Goal: Transaction & Acquisition: Purchase product/service

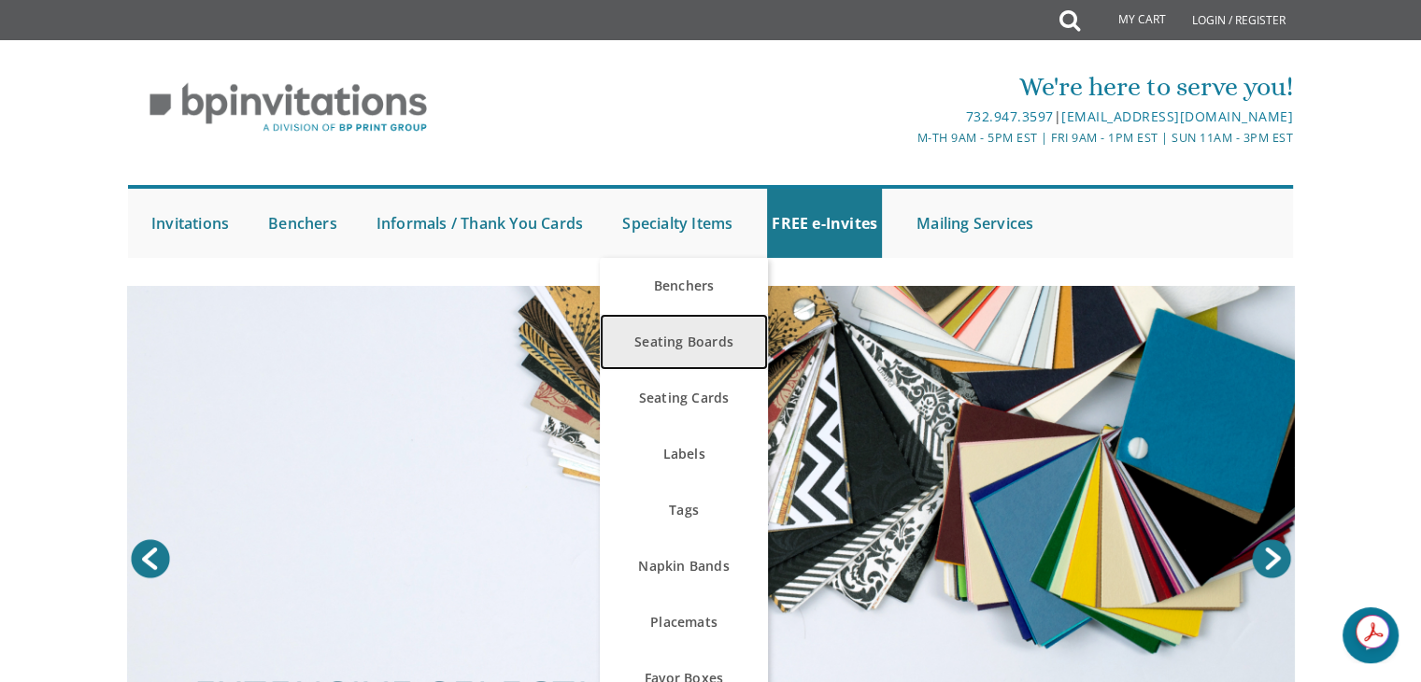
click at [695, 342] on link "Seating Boards" at bounding box center [684, 342] width 168 height 56
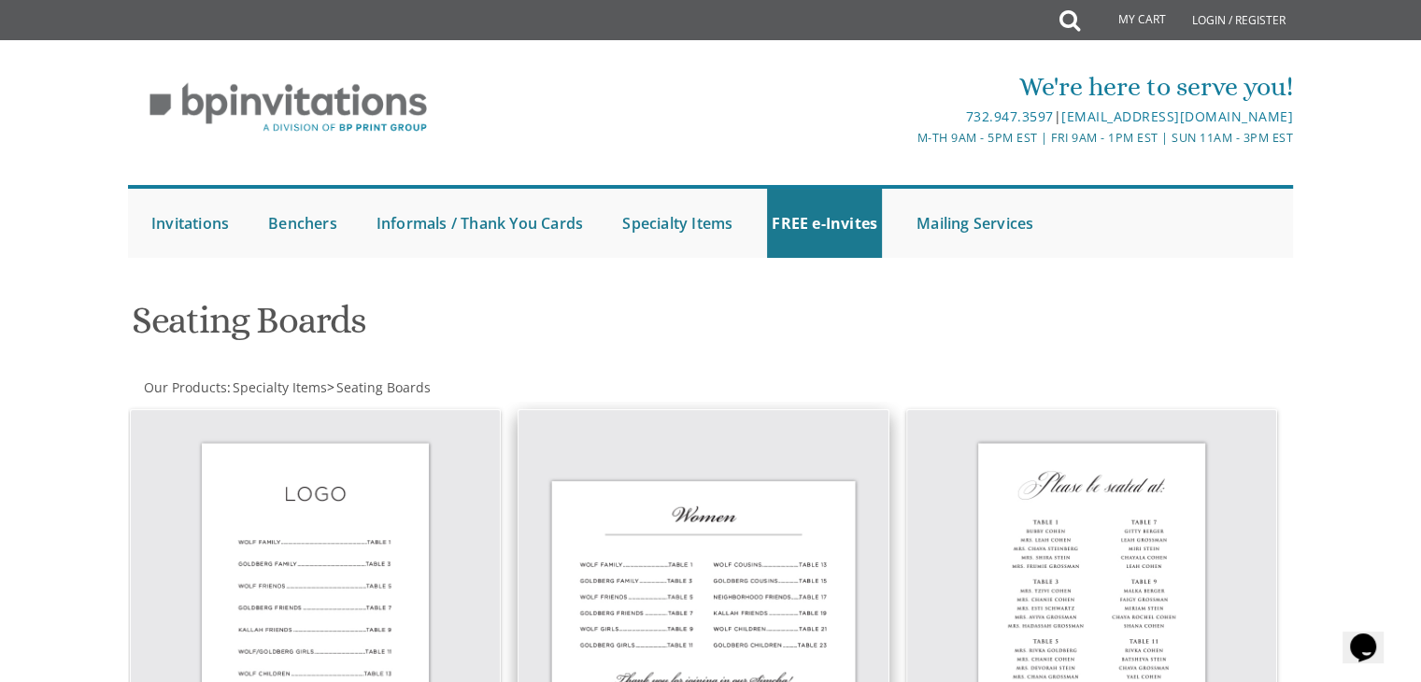
click at [677, 555] on img at bounding box center [704, 595] width 370 height 370
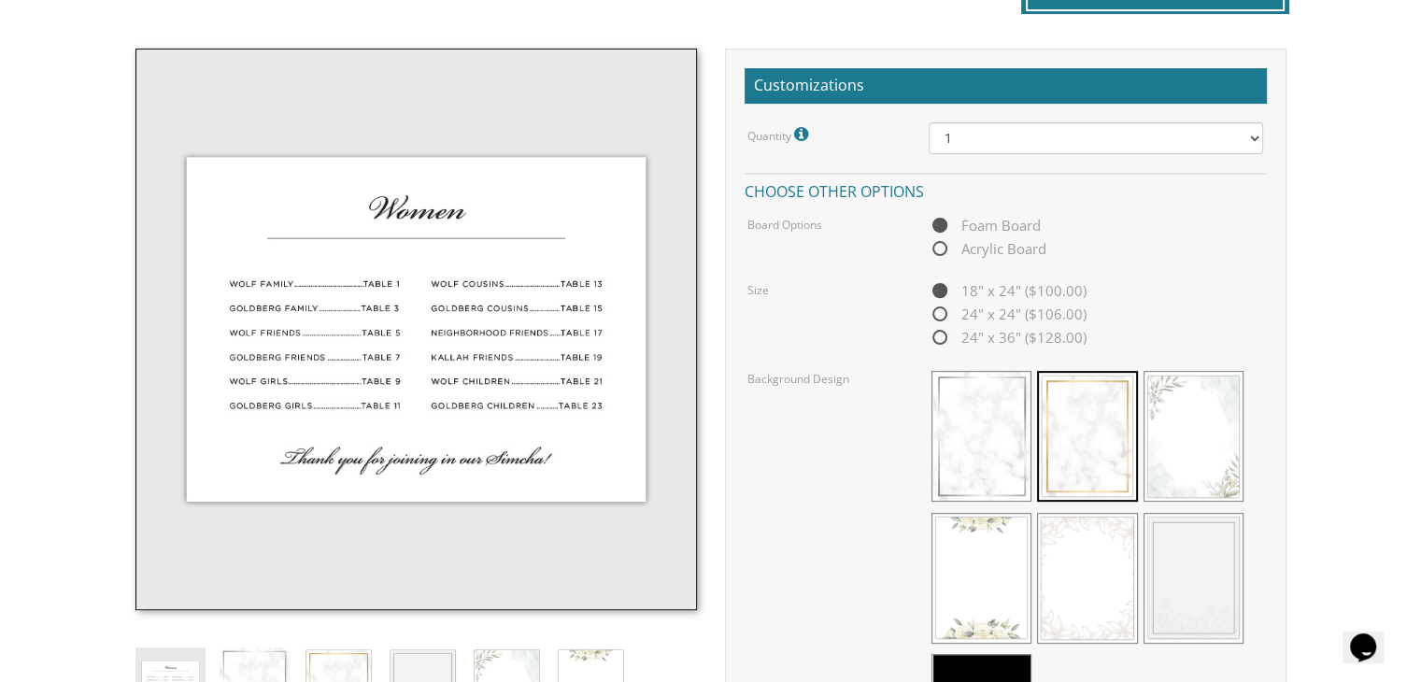
scroll to position [506, 0]
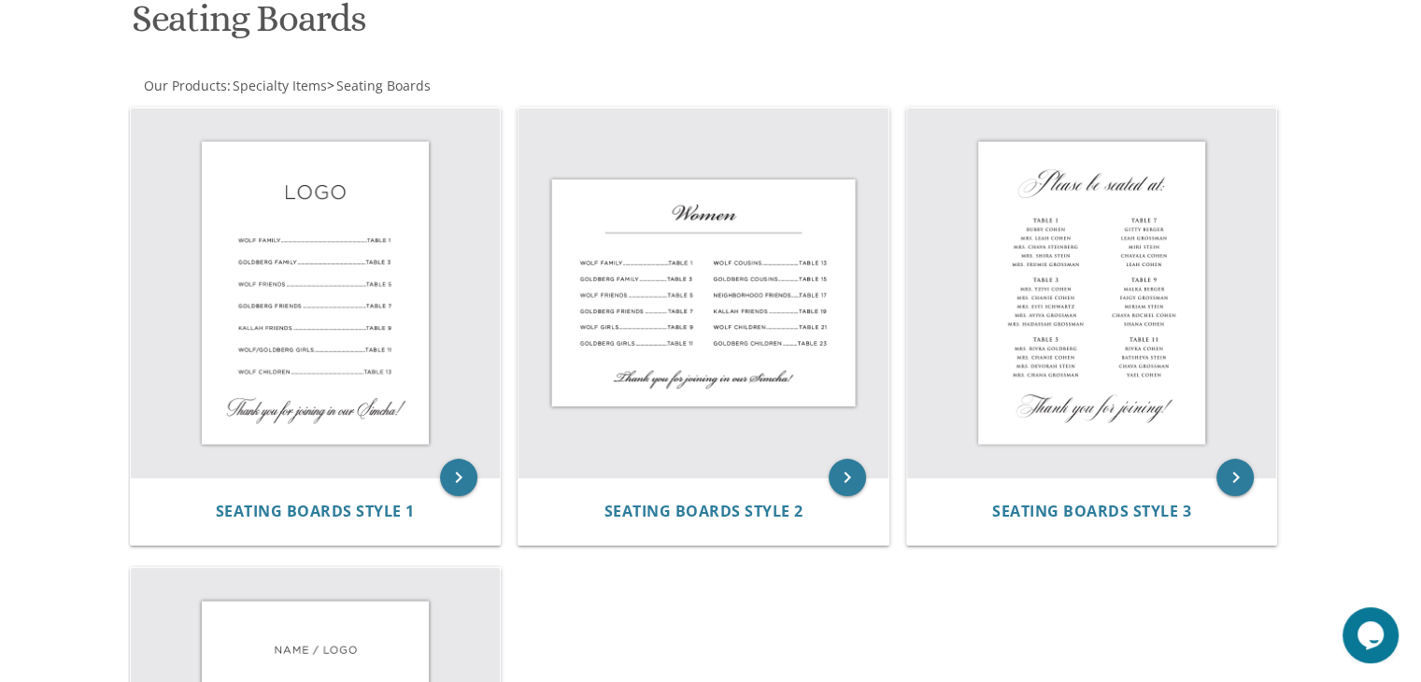
scroll to position [298, 0]
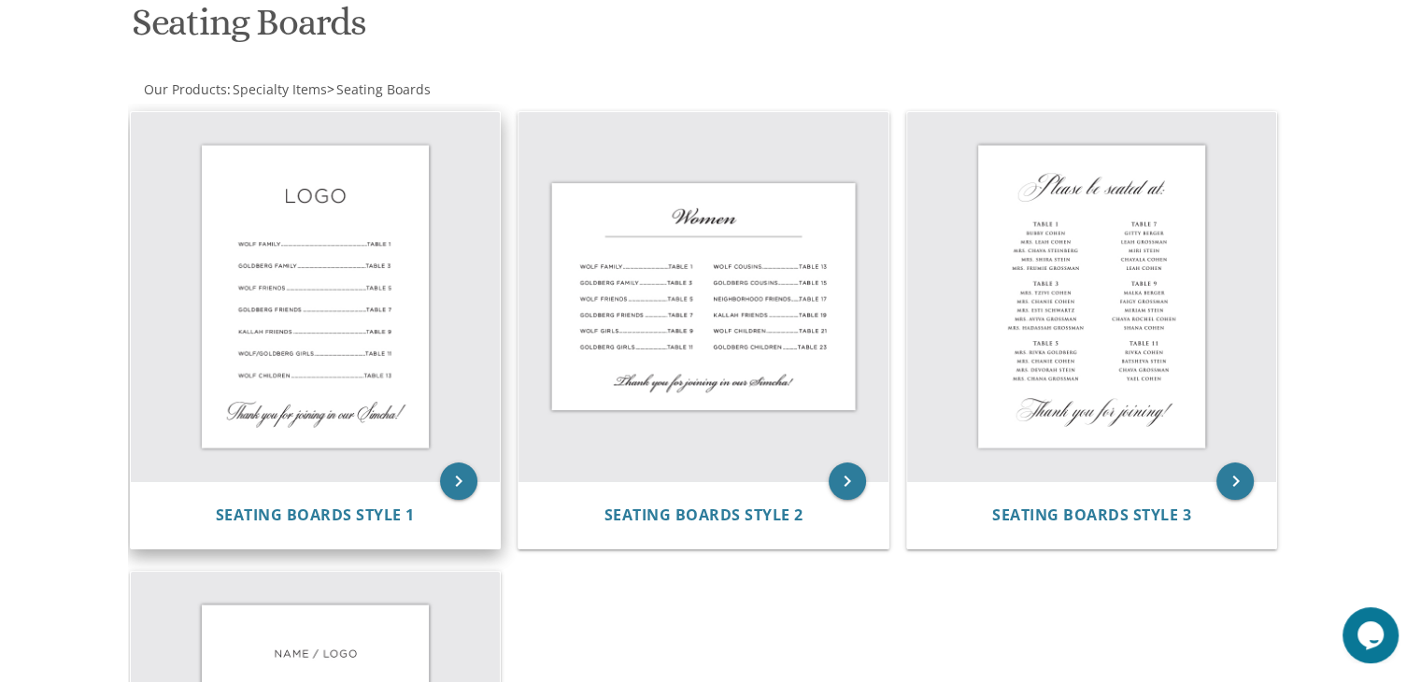
click at [333, 273] on img at bounding box center [316, 297] width 370 height 370
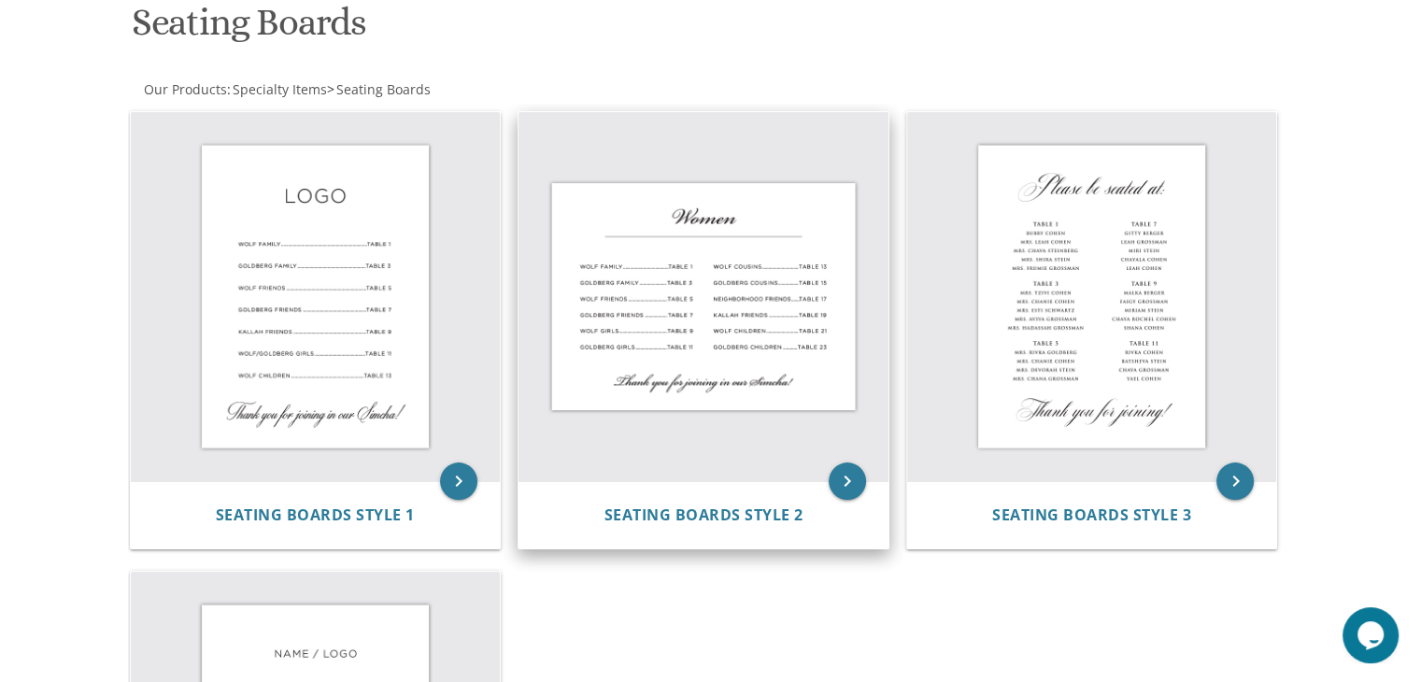
click at [776, 302] on img at bounding box center [704, 297] width 370 height 370
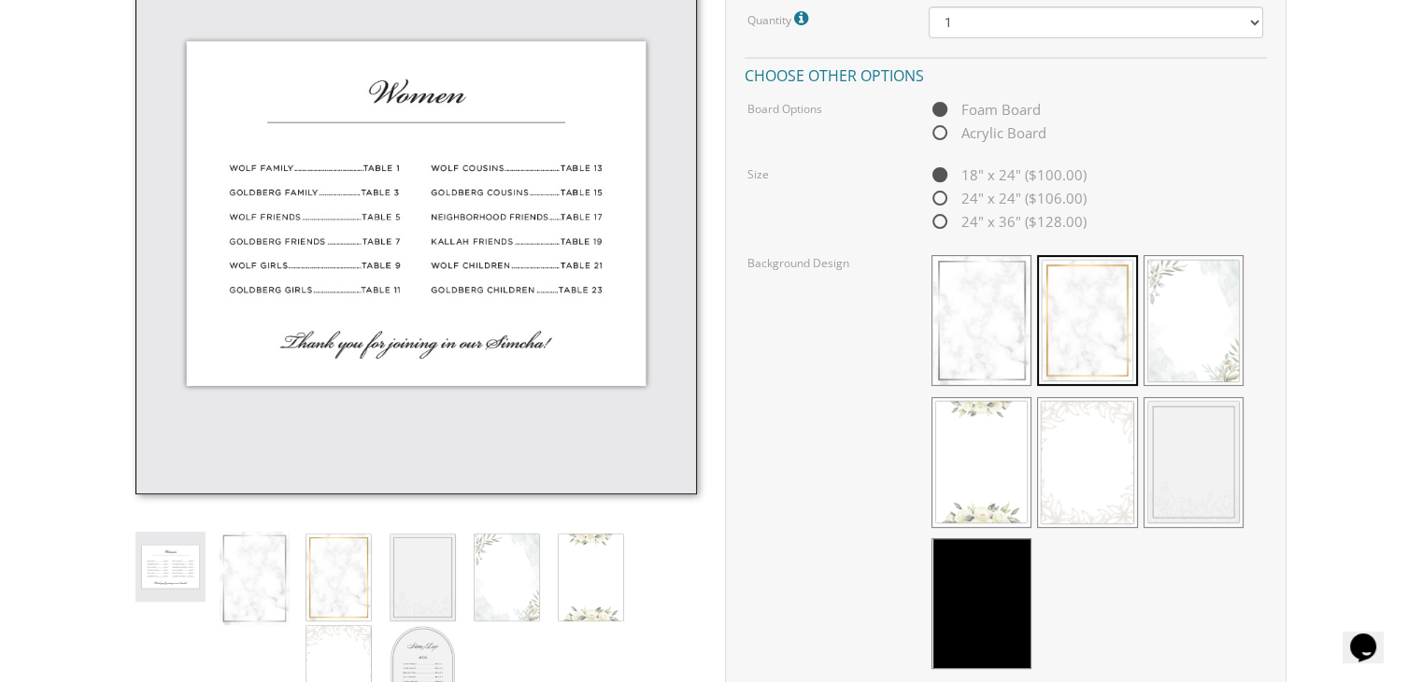
scroll to position [634, 0]
